Goal: Find contact information: Find contact information

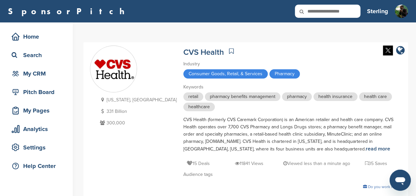
click at [351, 9] on input "text" at bounding box center [327, 11] width 65 height 13
type input "****"
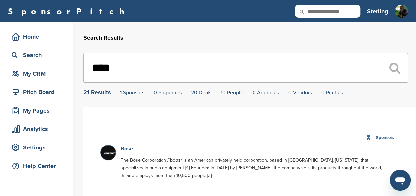
click at [128, 150] on link "Bose" at bounding box center [127, 149] width 12 height 7
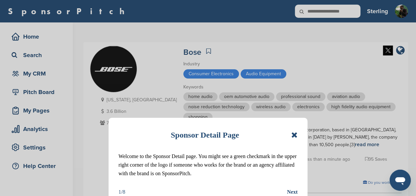
click at [296, 135] on icon at bounding box center [294, 135] width 6 height 8
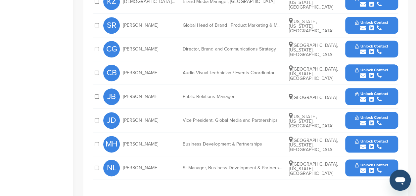
scroll to position [341, 0]
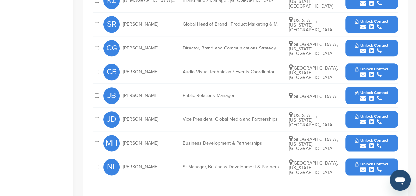
click at [356, 138] on span "Unlock Contact" at bounding box center [371, 140] width 33 height 5
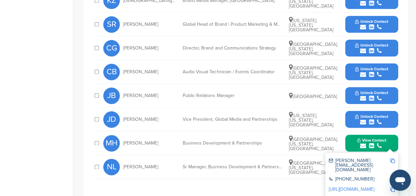
click at [390, 160] on img at bounding box center [392, 161] width 5 height 5
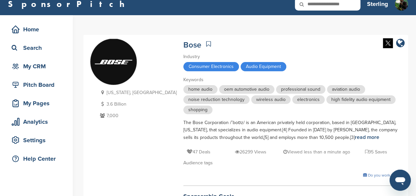
scroll to position [0, 0]
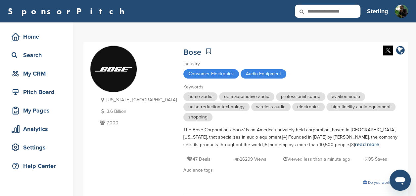
click at [329, 8] on input "text" at bounding box center [327, 11] width 65 height 13
type input "******"
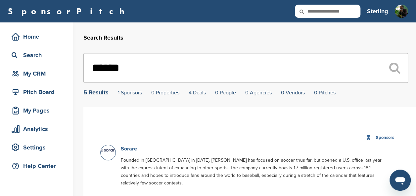
click at [126, 149] on link "Sorare" at bounding box center [129, 149] width 16 height 7
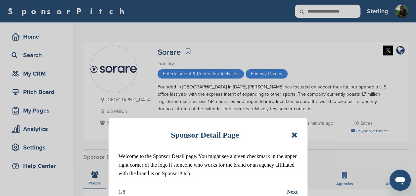
click at [295, 136] on icon at bounding box center [294, 135] width 6 height 8
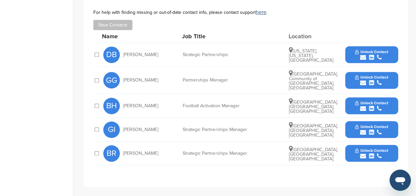
scroll to position [195, 0]
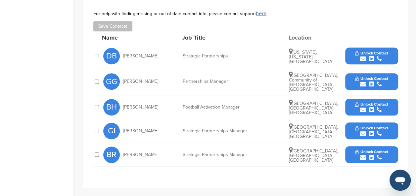
click at [357, 79] on span "Unlock Contact" at bounding box center [371, 78] width 33 height 5
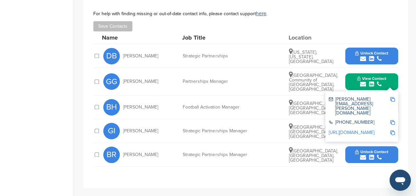
click at [370, 50] on button "Unlock Contact" at bounding box center [371, 56] width 49 height 20
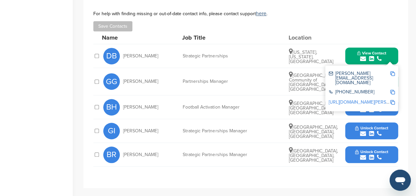
click at [391, 71] on img at bounding box center [392, 73] width 5 height 5
click at [399, 28] on div "**********" at bounding box center [245, 91] width 324 height 194
click at [404, 79] on div "**********" at bounding box center [245, 91] width 324 height 194
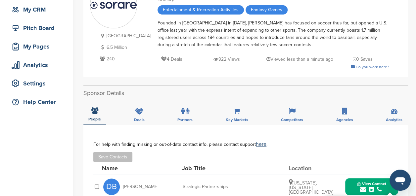
scroll to position [58, 0]
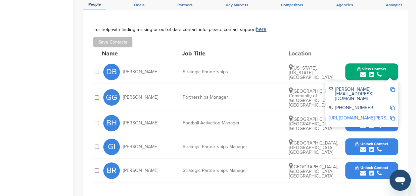
scroll to position [188, 0]
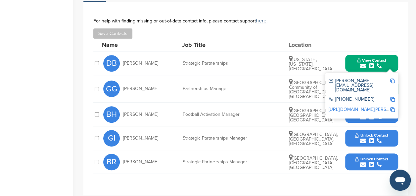
click at [300, 83] on span "Madrid, Community of Madrid, Spain" at bounding box center [313, 90] width 49 height 20
click at [270, 87] on div "Partnerships Manager" at bounding box center [232, 89] width 99 height 5
click at [148, 91] on div "GG Gabriela Gomez" at bounding box center [139, 89] width 73 height 17
click at [400, 92] on div "**********" at bounding box center [245, 99] width 324 height 194
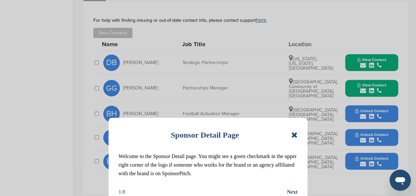
click at [295, 137] on icon at bounding box center [294, 135] width 6 height 8
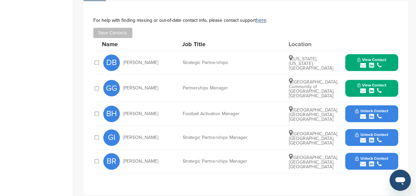
click at [362, 91] on icon "submit" at bounding box center [363, 91] width 6 height 6
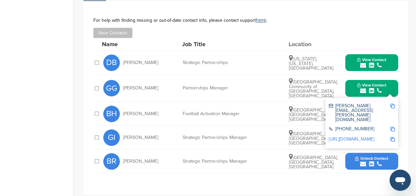
click at [392, 104] on img at bounding box center [392, 106] width 5 height 5
